Goal: Task Accomplishment & Management: Use online tool/utility

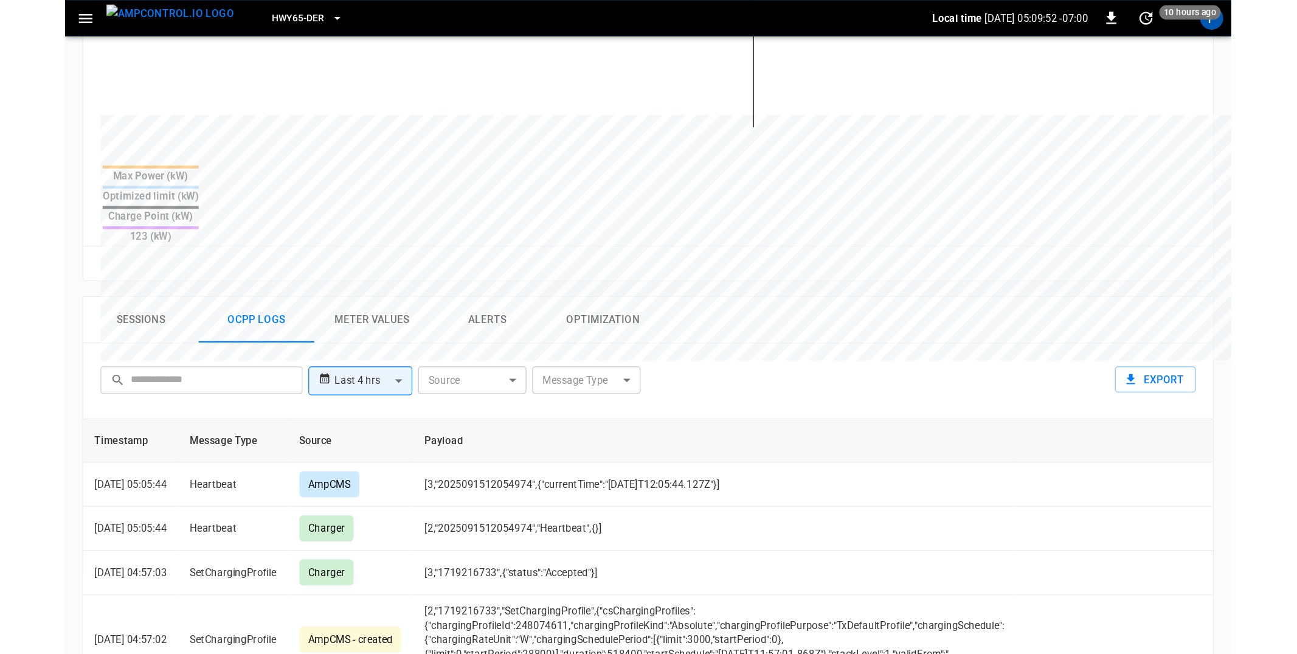
scroll to position [404, 0]
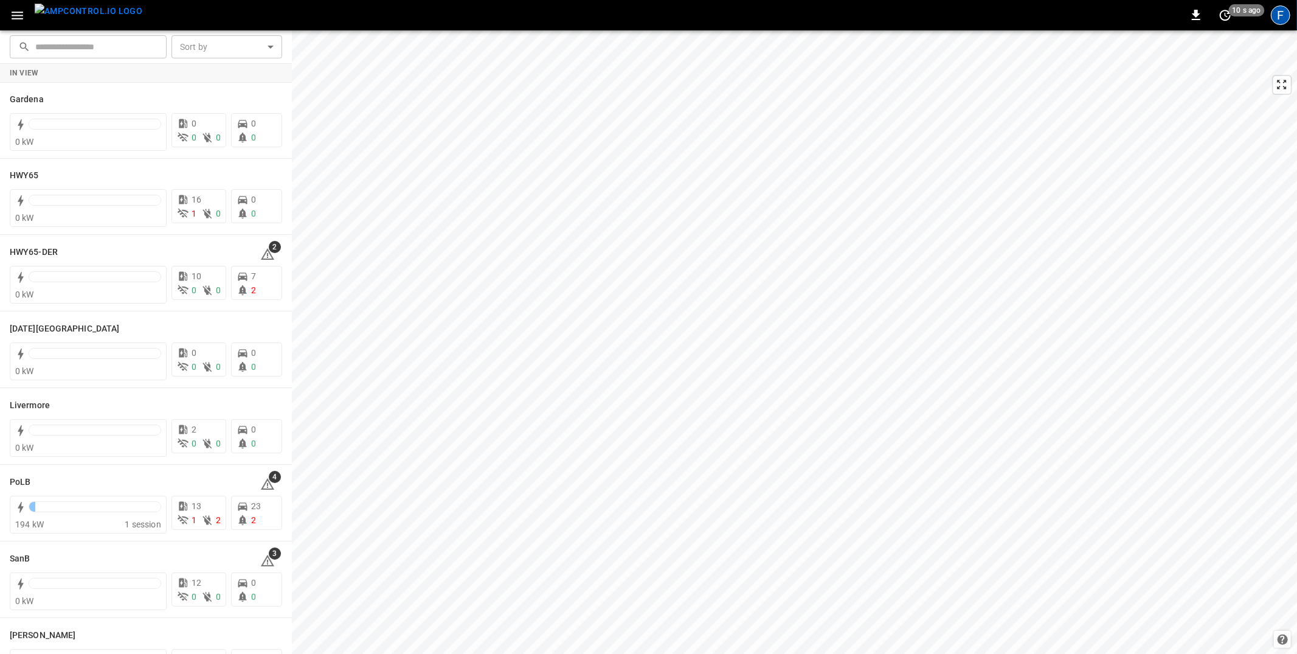
click at [1286, 15] on div "F" at bounding box center [1280, 14] width 19 height 19
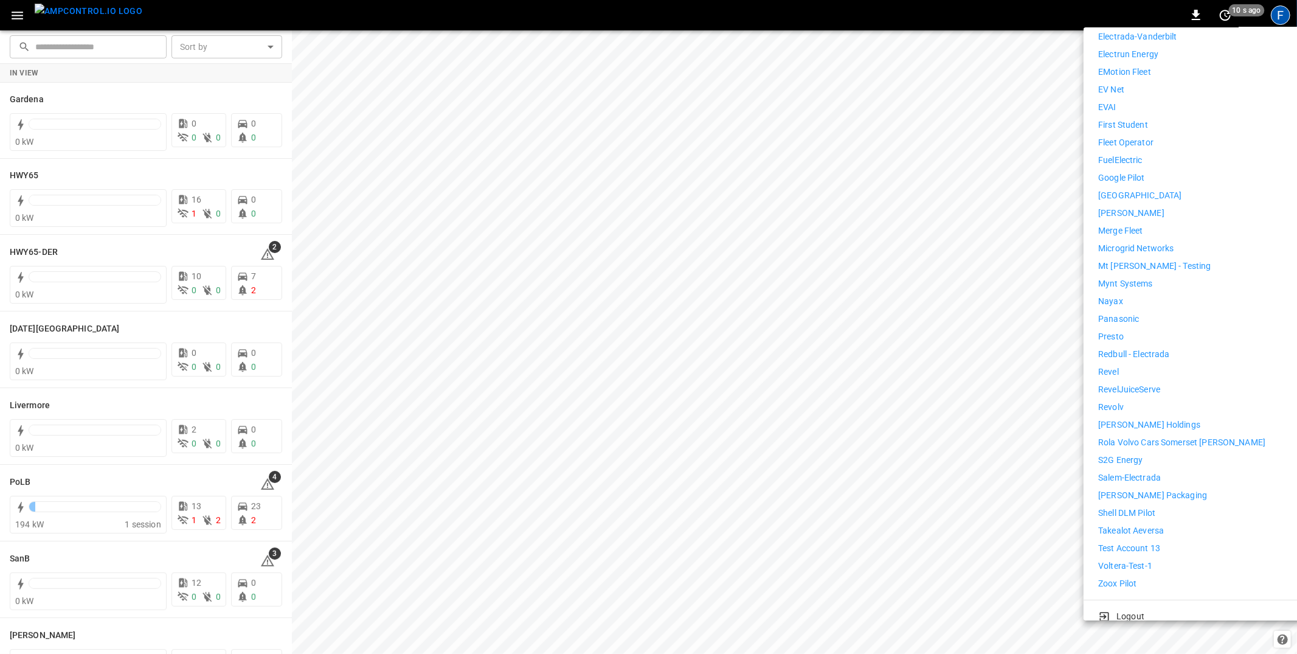
scroll to position [637, 0]
click at [1140, 293] on li "Nayax" at bounding box center [1210, 299] width 224 height 13
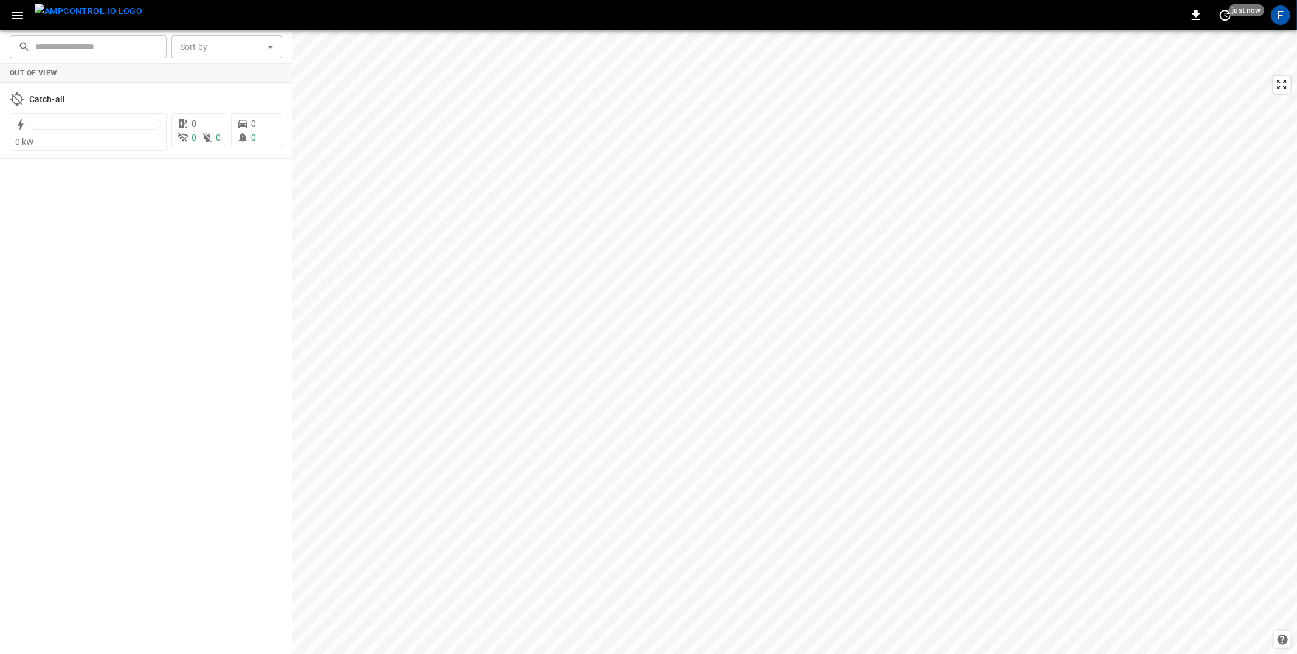
click at [12, 9] on icon "button" at bounding box center [17, 15] width 15 height 15
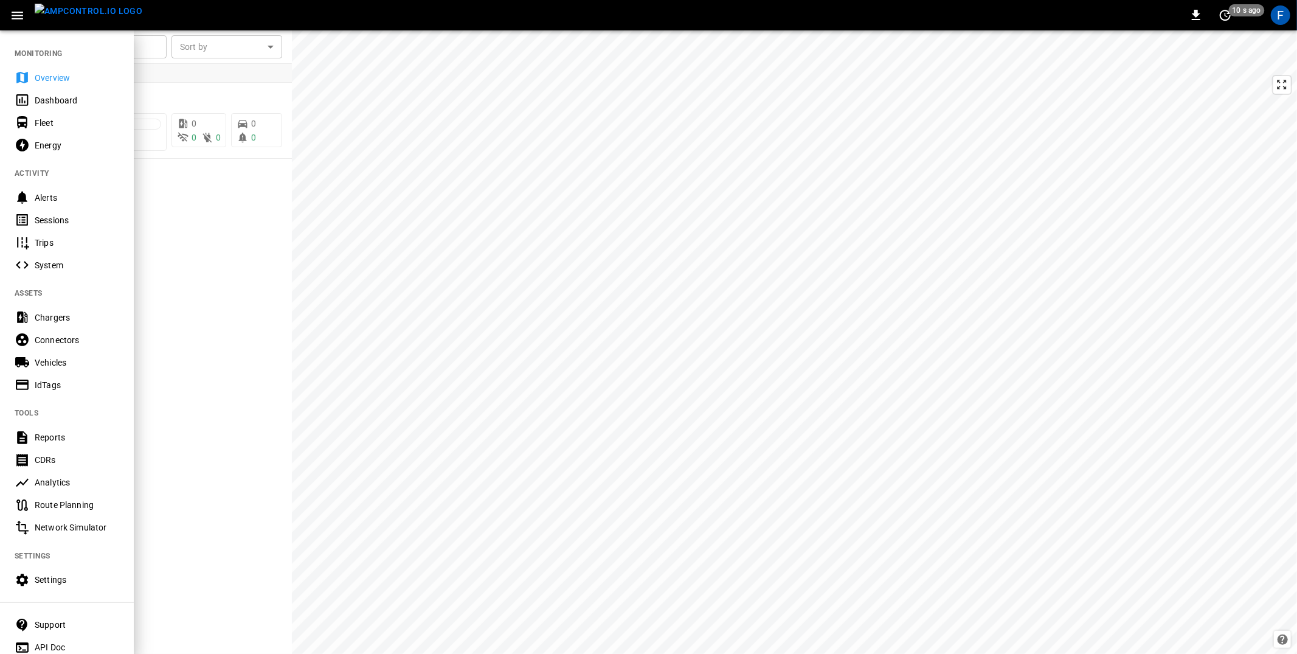
click at [61, 577] on div "Settings" at bounding box center [77, 580] width 85 height 12
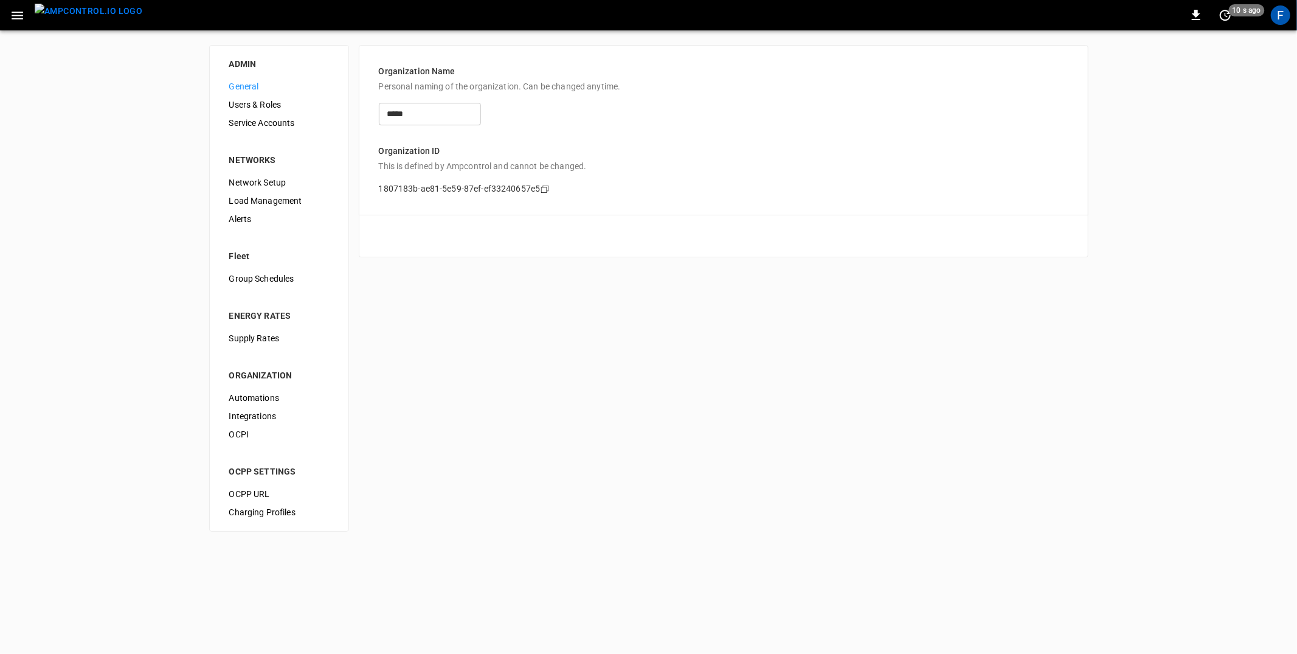
drag, startPoint x: 72, startPoint y: 9, endPoint x: 17, endPoint y: 13, distance: 55.6
click at [72, 9] on img "menu" at bounding box center [89, 11] width 108 height 15
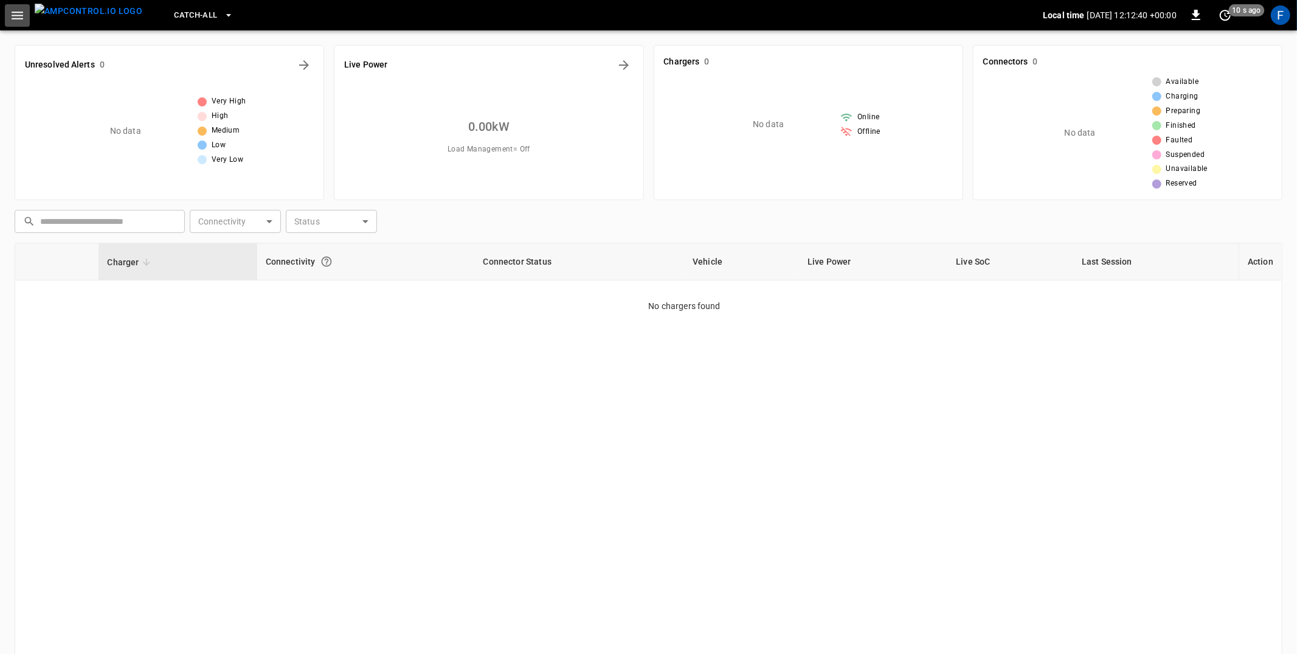
click at [10, 15] on icon "button" at bounding box center [17, 15] width 15 height 15
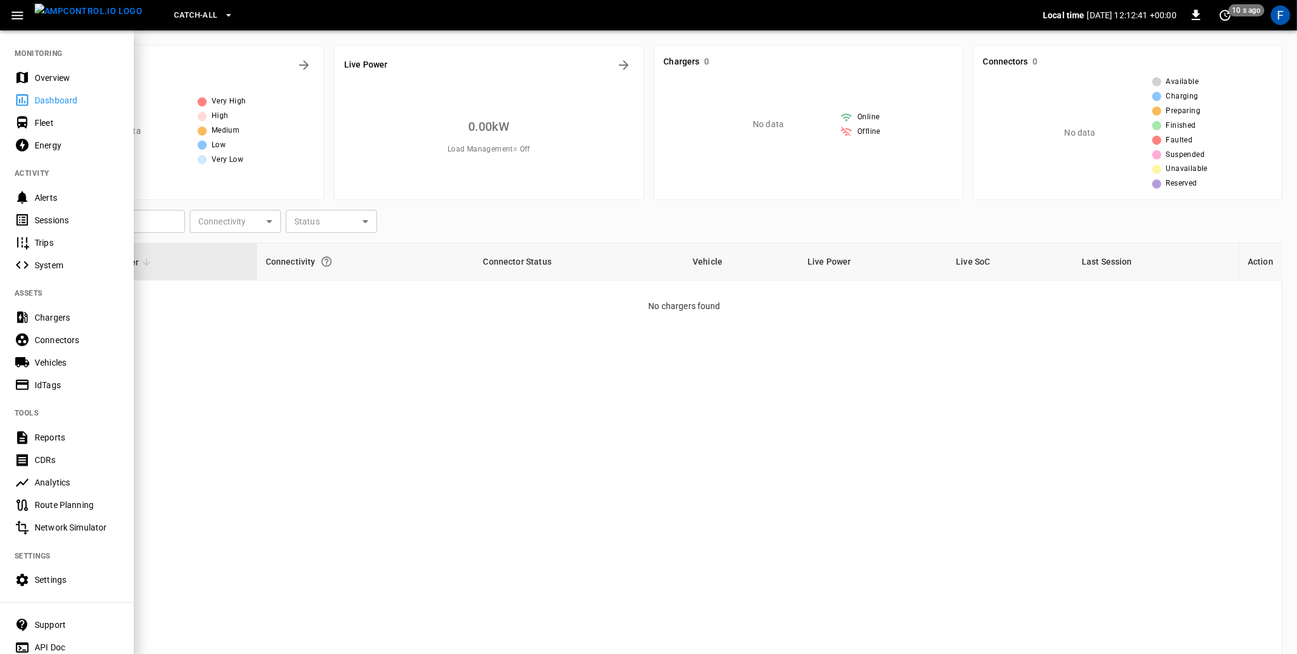
click at [62, 313] on div "Chargers" at bounding box center [77, 317] width 85 height 12
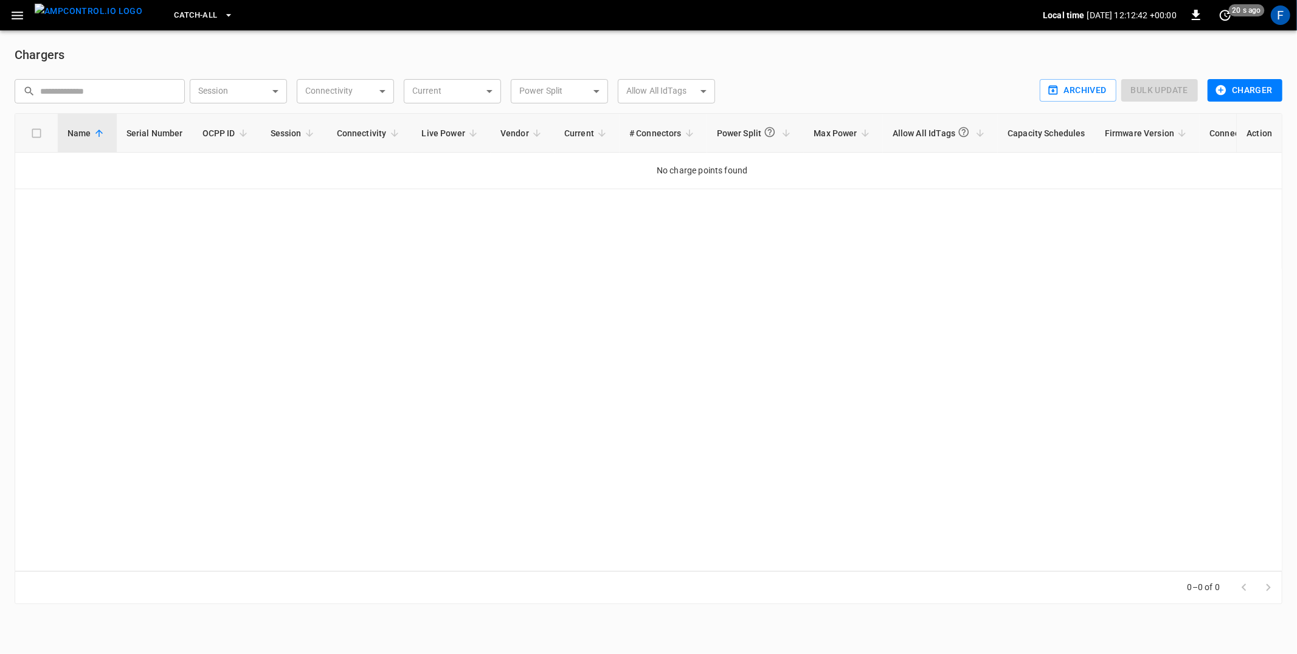
click at [1268, 97] on button "Charger" at bounding box center [1245, 90] width 75 height 23
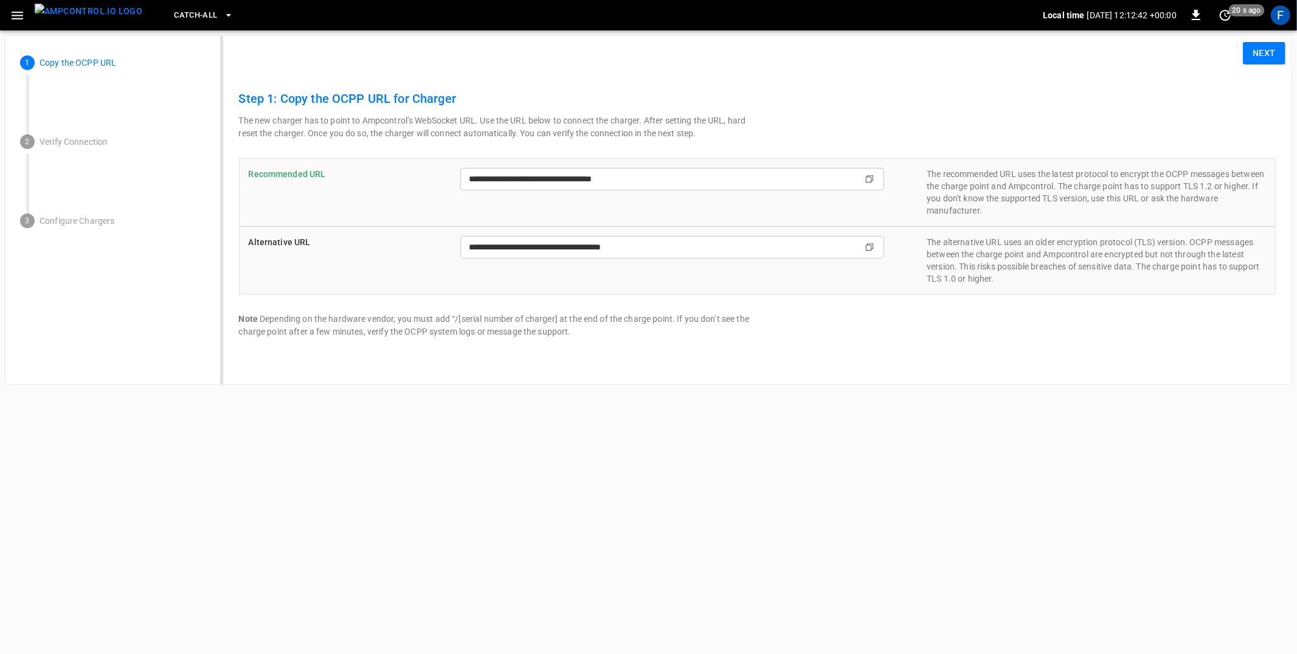
type input "**********"
click at [1259, 51] on button "Next" at bounding box center [1264, 53] width 43 height 23
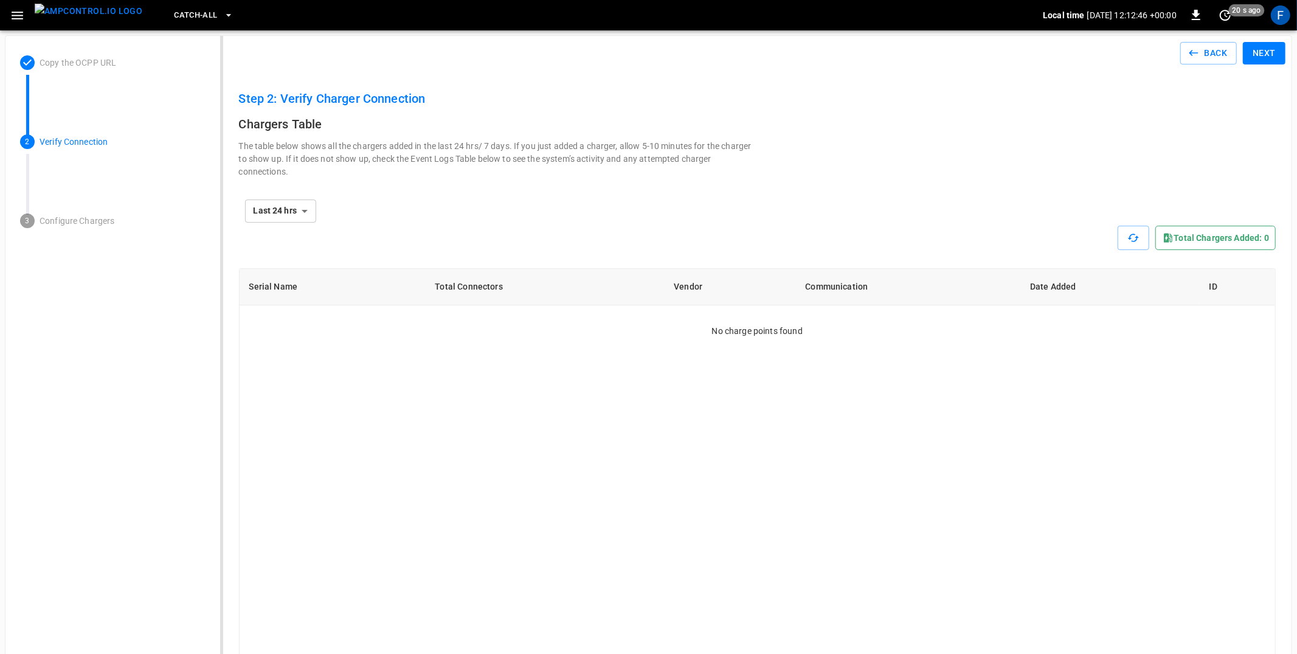
click at [298, 252] on li "Last 7 days" at bounding box center [280, 258] width 72 height 20
type input "**********"
click at [88, 18] on img "menu" at bounding box center [89, 11] width 108 height 15
